Goal: Find specific page/section

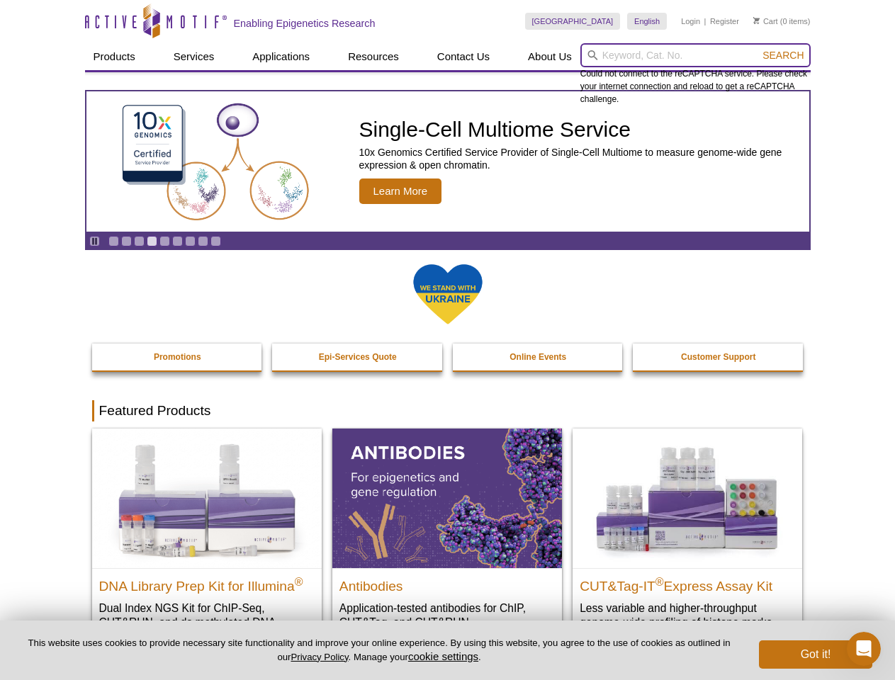
click at [695, 55] on input "search" at bounding box center [695, 55] width 230 height 24
click at [783, 55] on span "Search" at bounding box center [782, 55] width 41 height 11
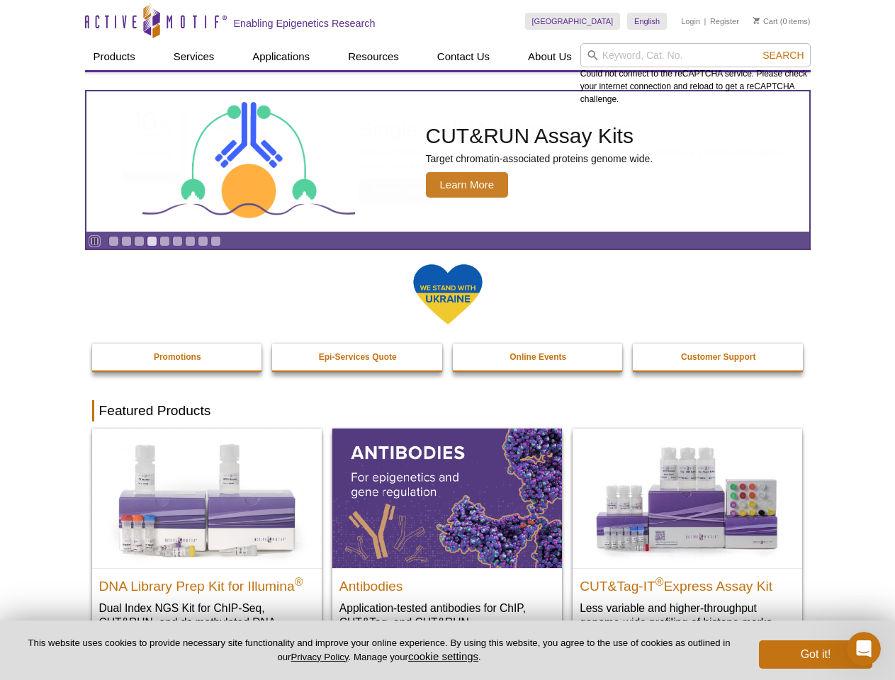
click at [94, 241] on icon "Pause" at bounding box center [94, 241] width 9 height 9
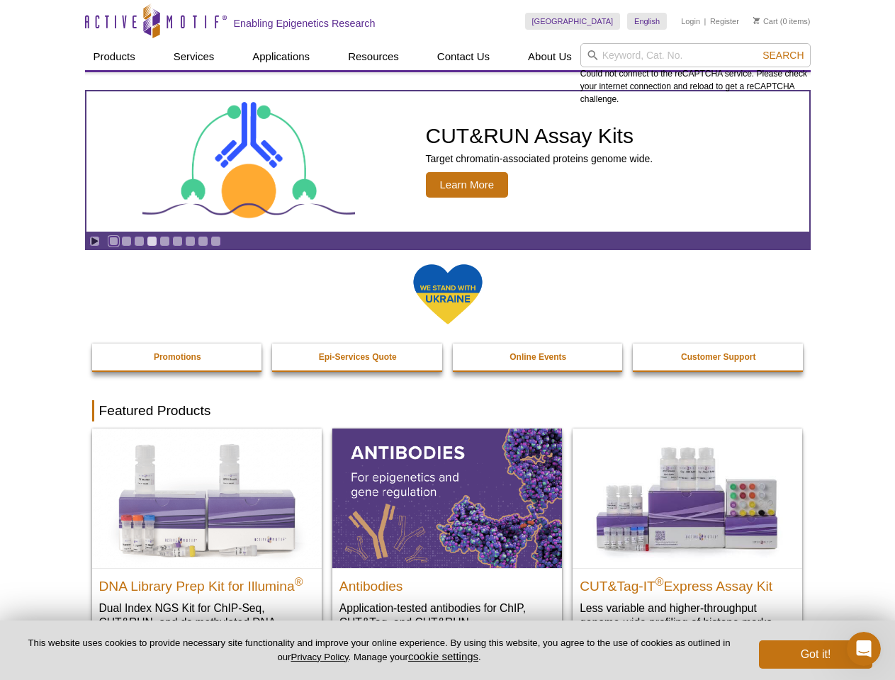
click at [113, 241] on link "Go to slide 1" at bounding box center [113, 241] width 11 height 11
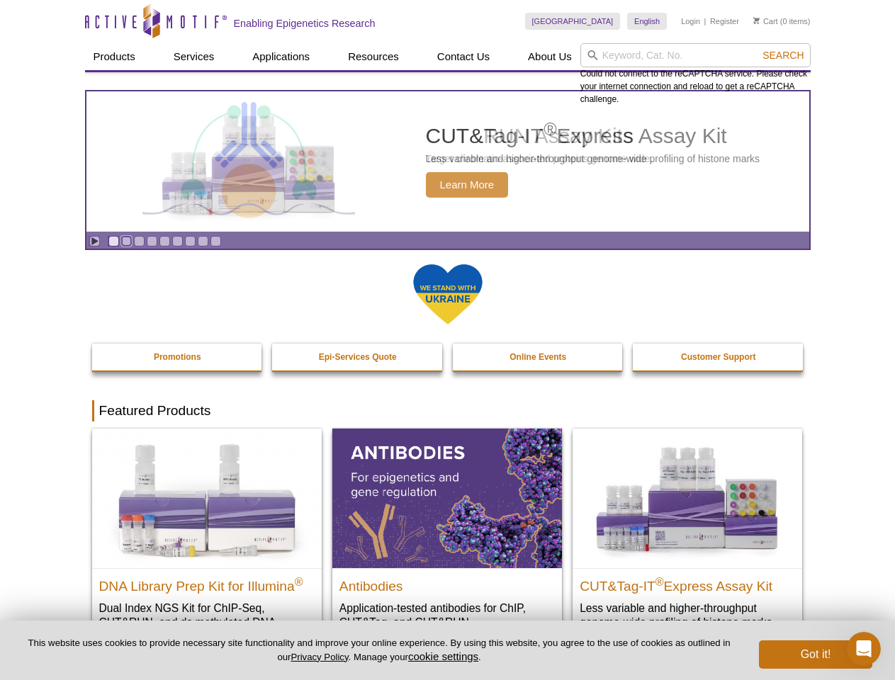
click at [126, 241] on link "Go to slide 2" at bounding box center [126, 241] width 11 height 11
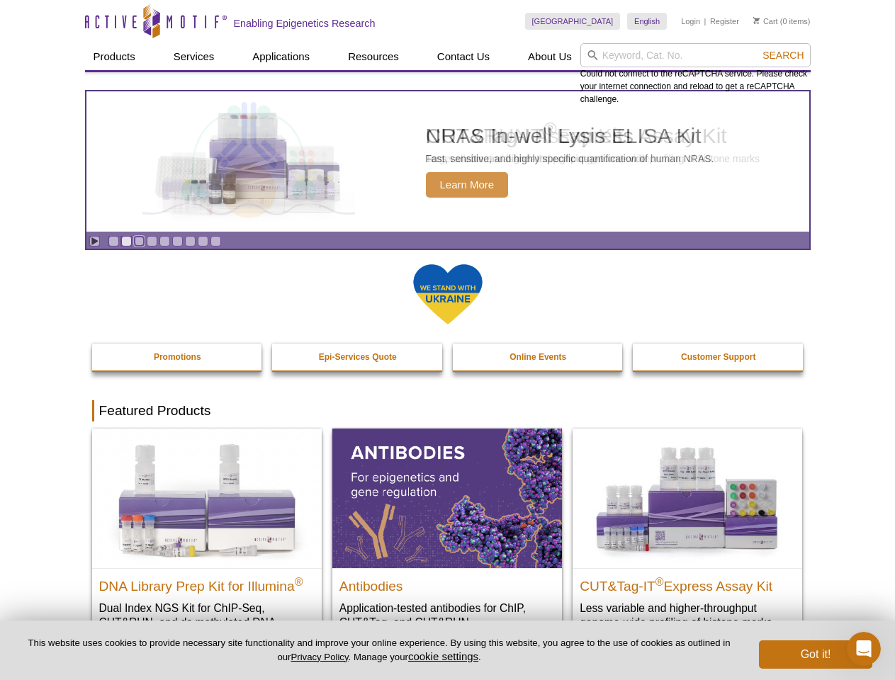
click at [139, 241] on link "Go to slide 3" at bounding box center [139, 241] width 11 height 11
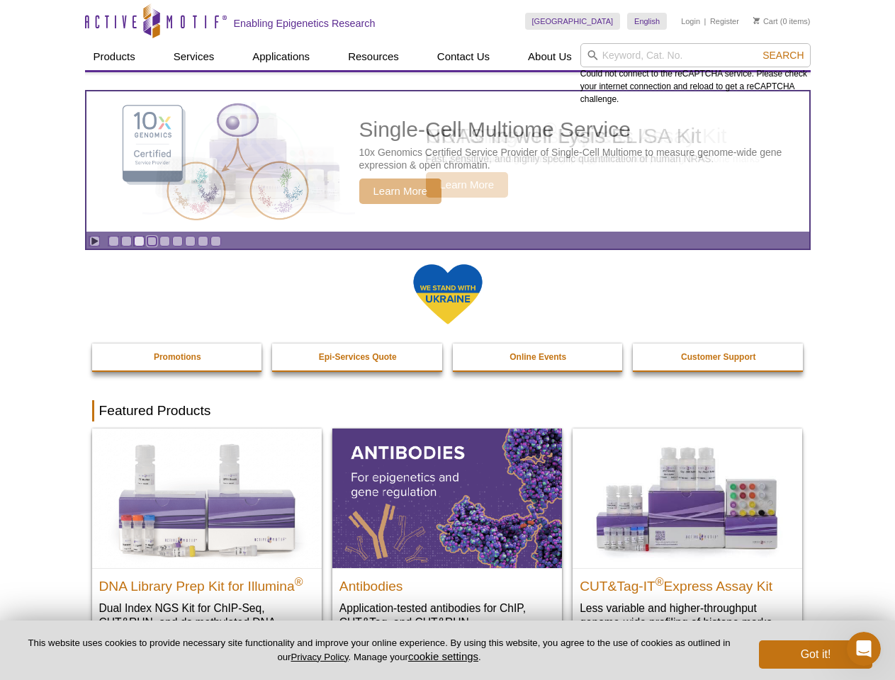
click at [152, 241] on link "Go to slide 4" at bounding box center [152, 241] width 11 height 11
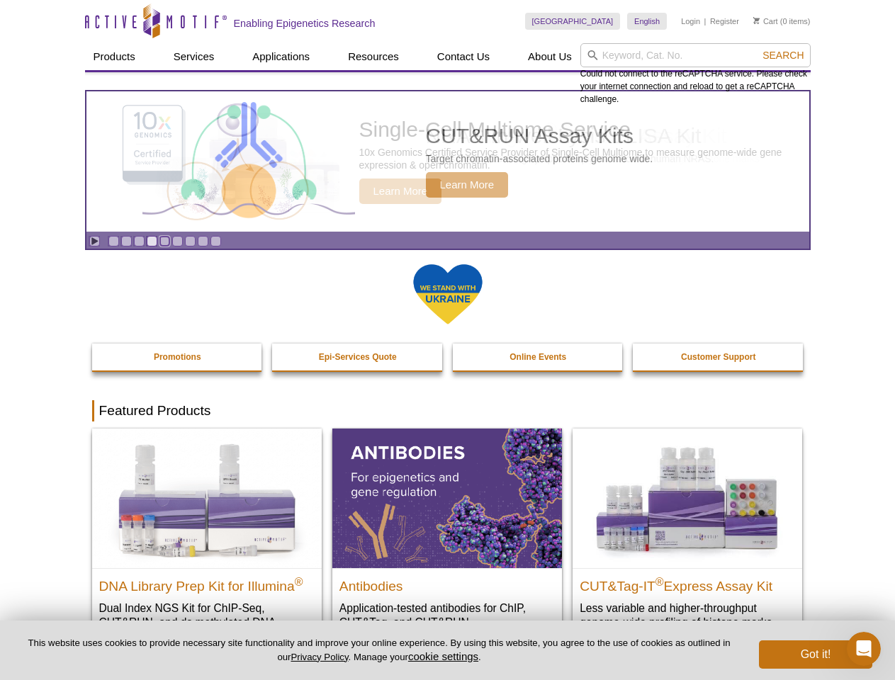
click at [164, 241] on link "Go to slide 5" at bounding box center [164, 241] width 11 height 11
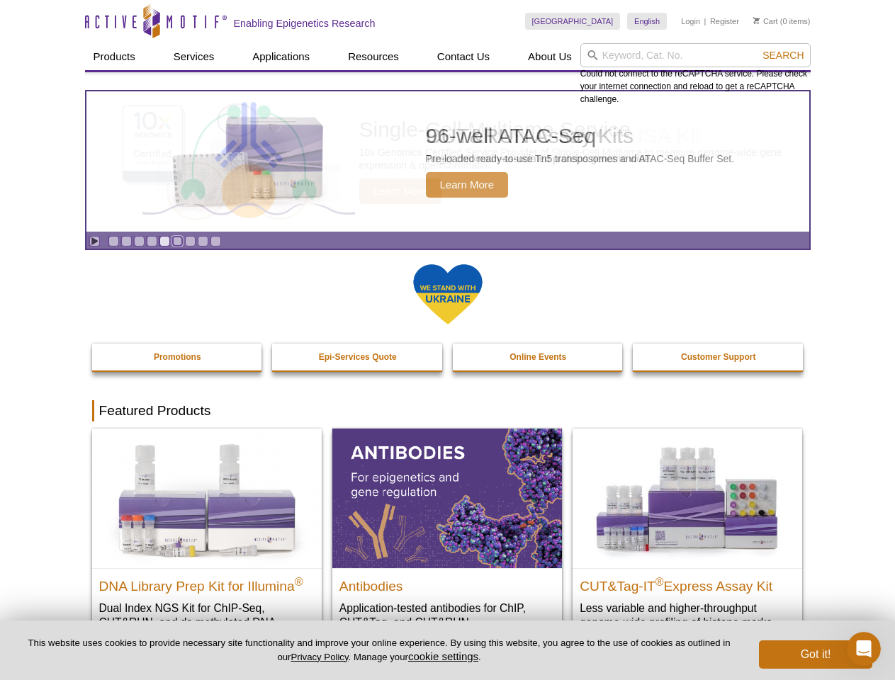
click at [177, 241] on link "Go to slide 6" at bounding box center [177, 241] width 11 height 11
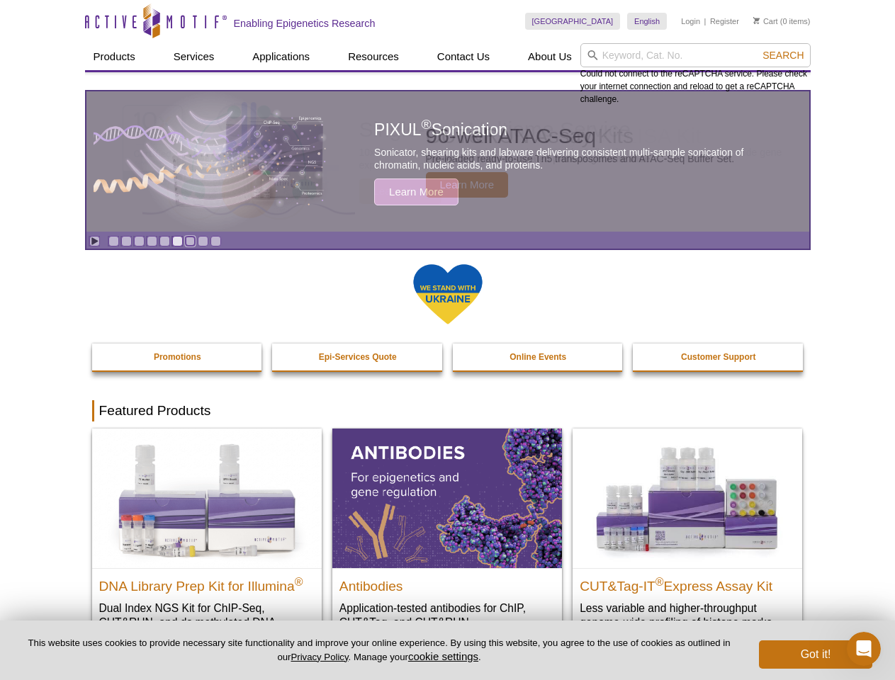
click at [190, 241] on link "Go to slide 7" at bounding box center [190, 241] width 11 height 11
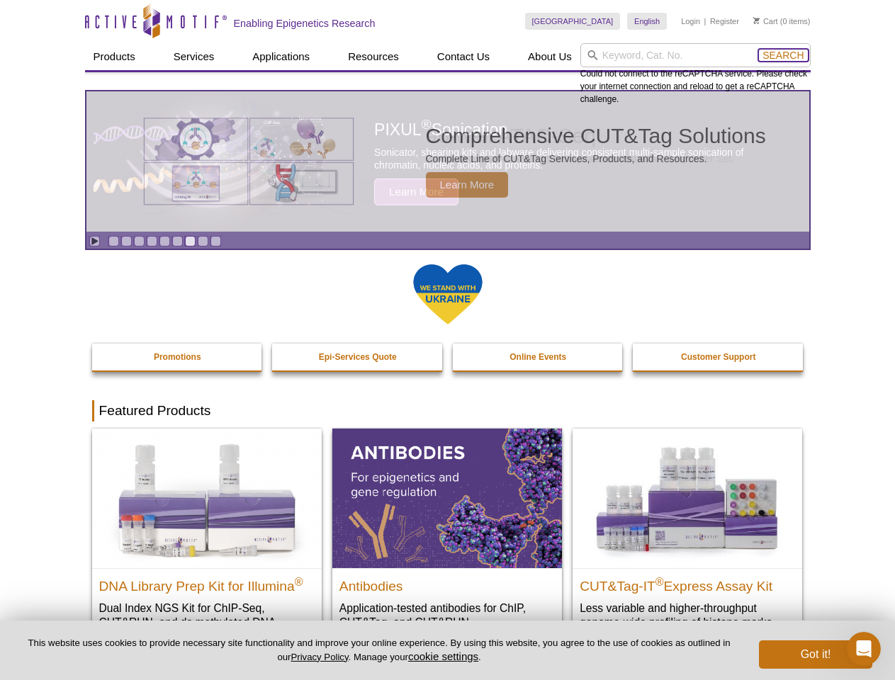
click at [783, 55] on span "Search" at bounding box center [782, 55] width 41 height 11
